Goal: Information Seeking & Learning: Learn about a topic

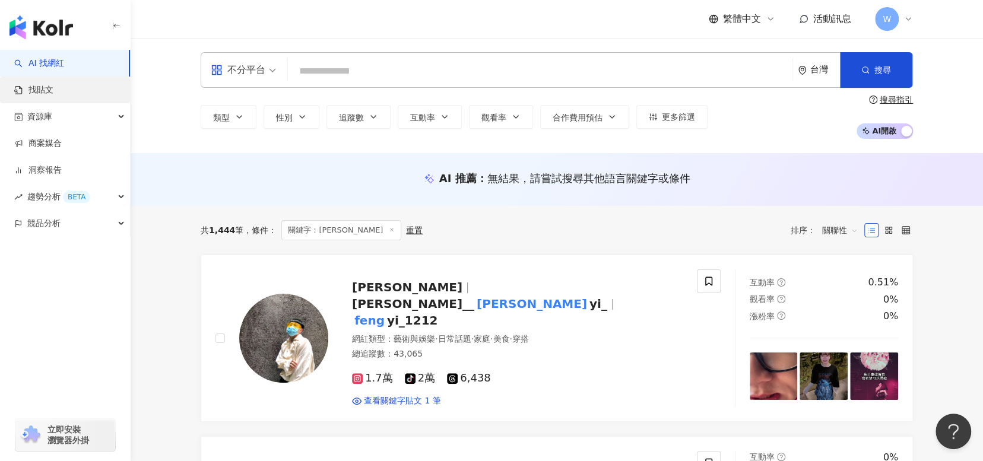
click at [50, 88] on link "找貼文" at bounding box center [33, 90] width 39 height 12
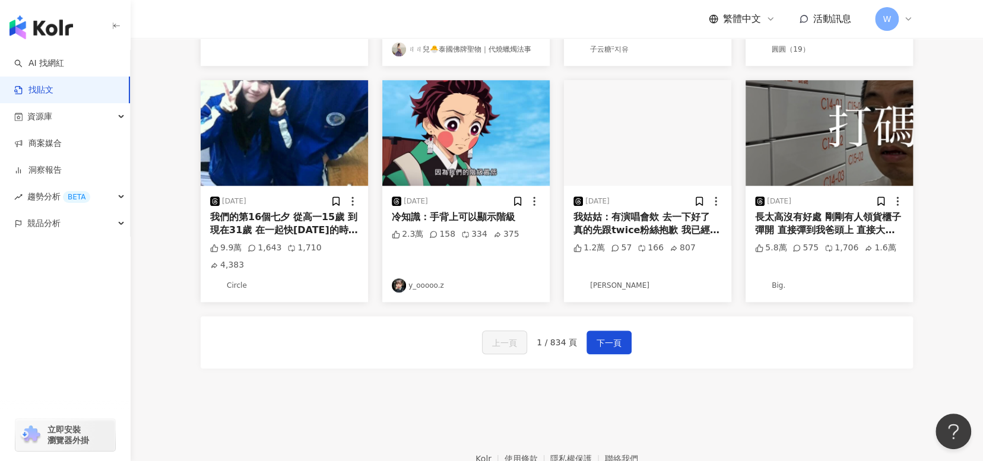
scroll to position [551, 0]
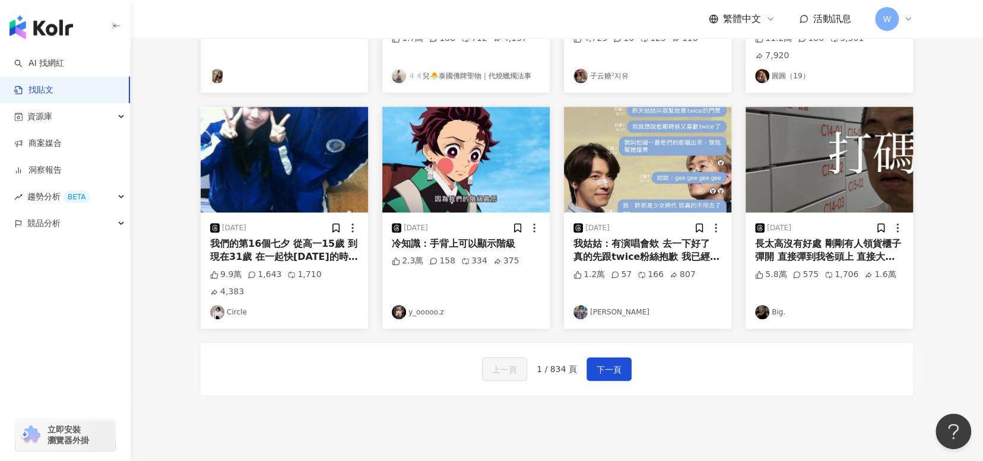
click at [287, 238] on div "我們的第16個七夕 從高一15歲 到現在31歲 在一起快16年的時光 從我們倆個人到我們一家四口 因為你 讓我相信童話 相信愛情的美好 婚姻的美好 七夕快樂 …" at bounding box center [284, 251] width 148 height 27
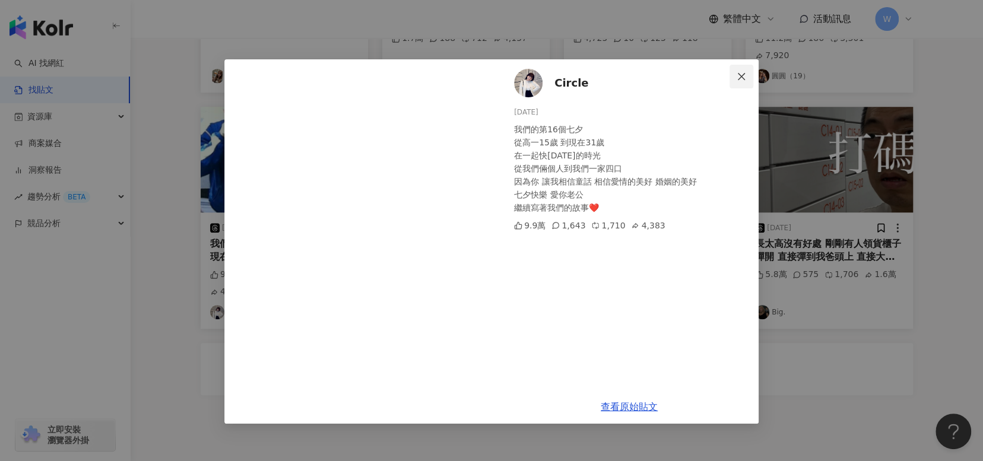
click at [732, 76] on span "Close" at bounding box center [742, 77] width 24 height 10
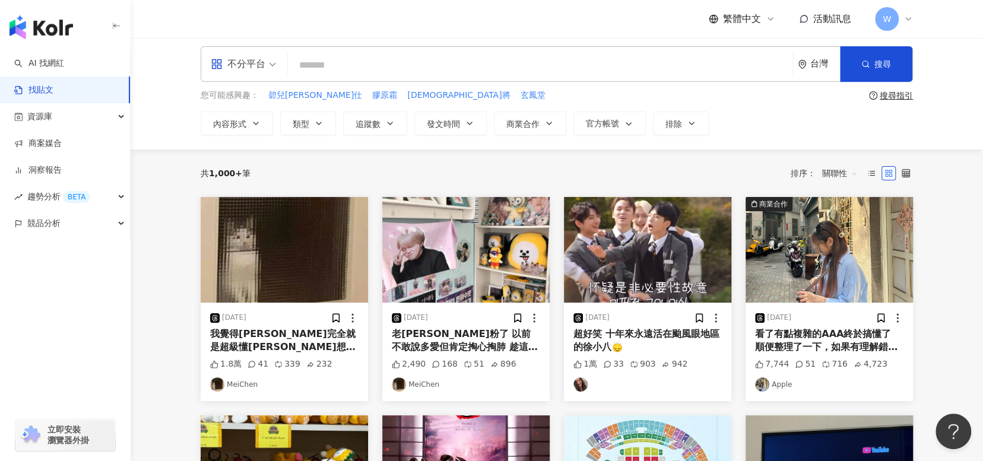
scroll to position [0, 0]
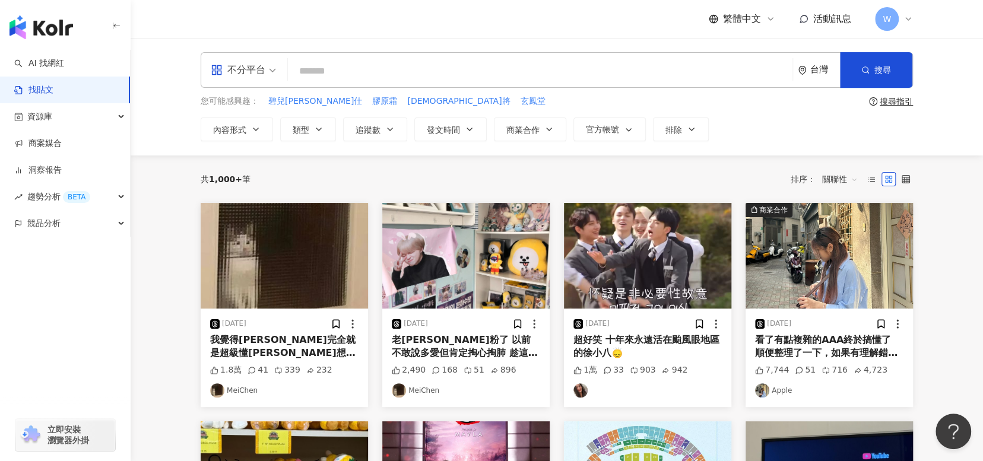
click at [582, 50] on div "不分平台 台灣 搜尋 您可能感興趣： 碧兒泉男仕 膠原霜 神將 玄鳳堂 搜尋指引 內容形式 類型 追蹤數 發文時間 商業合作 官方帳號 排除" at bounding box center [557, 97] width 853 height 118
